Goal: Transaction & Acquisition: Purchase product/service

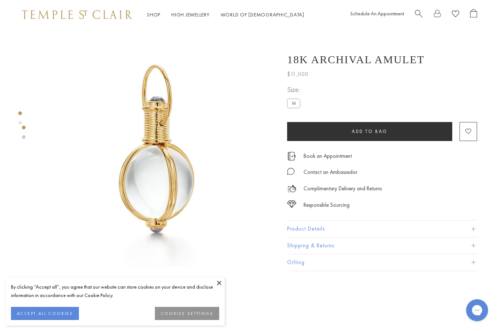
click at [220, 281] on button at bounding box center [219, 282] width 11 height 11
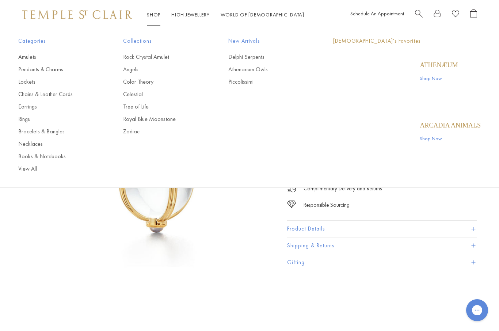
click at [156, 18] on link "Shop Shop" at bounding box center [154, 14] width 14 height 7
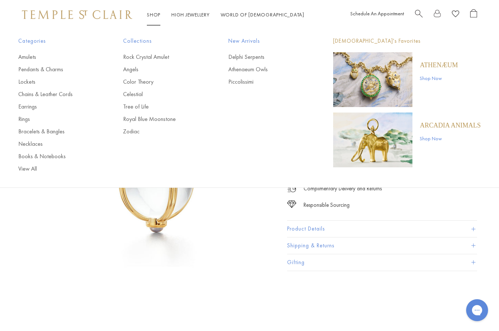
click at [163, 60] on link "Rock Crystal Amulet" at bounding box center [161, 57] width 76 height 8
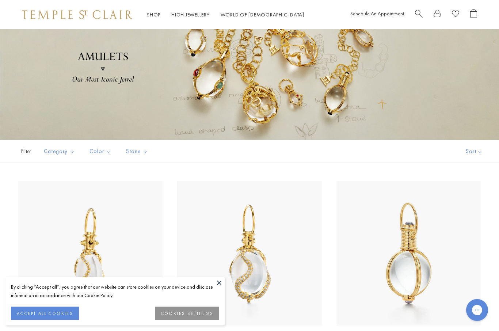
scroll to position [35, 0]
click at [479, 152] on button "Sort" at bounding box center [474, 151] width 50 height 22
click at [474, 153] on button "Sort" at bounding box center [474, 151] width 50 height 22
click at [466, 205] on button "Price, low to high" at bounding box center [464, 203] width 70 height 18
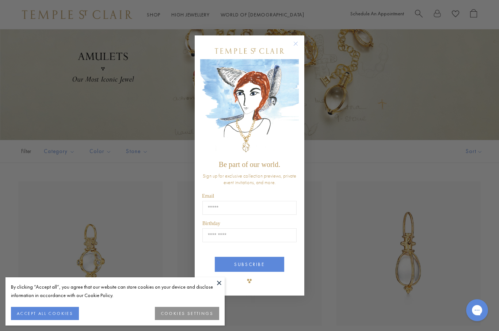
click at [223, 288] on button at bounding box center [219, 282] width 11 height 11
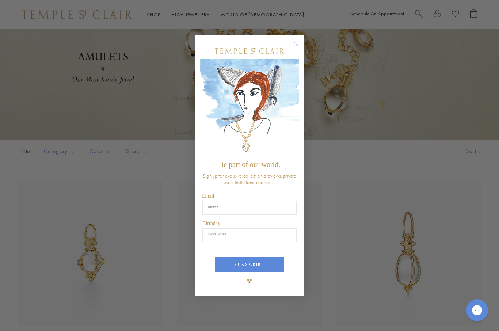
click at [297, 48] on circle "Close dialog" at bounding box center [295, 43] width 9 height 9
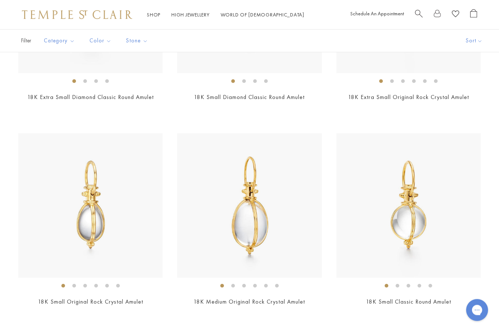
scroll to position [288, 0]
click at [278, 192] on img at bounding box center [249, 205] width 144 height 144
